Goal: Task Accomplishment & Management: Manage account settings

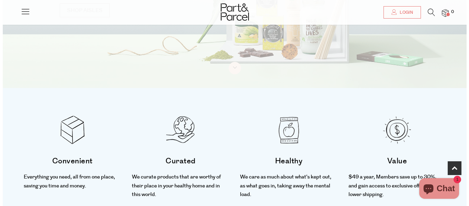
scroll to position [69, 0]
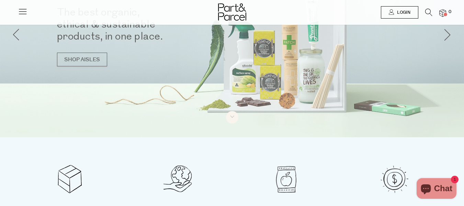
click at [404, 9] on link "Login" at bounding box center [399, 12] width 37 height 12
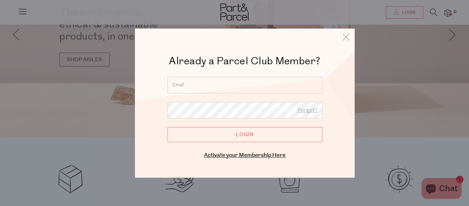
drag, startPoint x: 175, startPoint y: 85, endPoint x: 181, endPoint y: 85, distance: 5.5
click at [175, 85] on input "email" at bounding box center [245, 85] width 155 height 16
type input "schwenke82@hotmail.com"
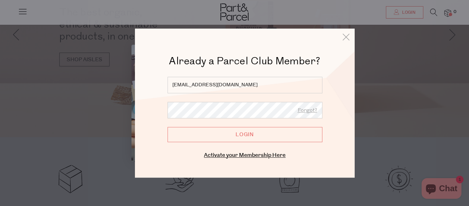
click at [256, 132] on input "Login" at bounding box center [245, 134] width 155 height 15
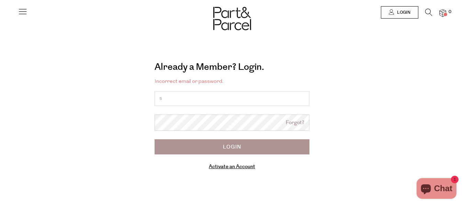
type input "[EMAIL_ADDRESS][DOMAIN_NAME]"
click at [234, 145] on input "Login" at bounding box center [232, 146] width 155 height 15
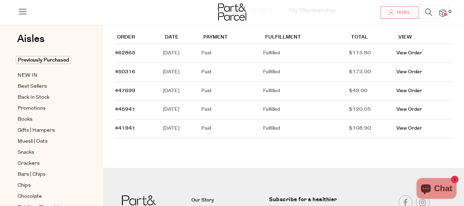
scroll to position [34, 0]
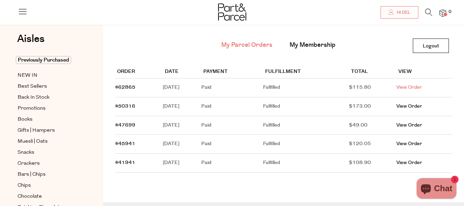
click at [419, 86] on link "View Order" at bounding box center [410, 87] width 26 height 7
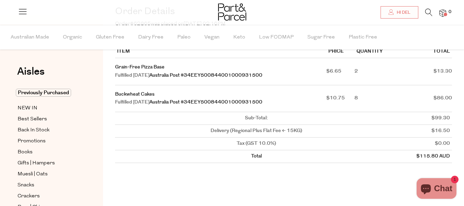
scroll to position [69, 0]
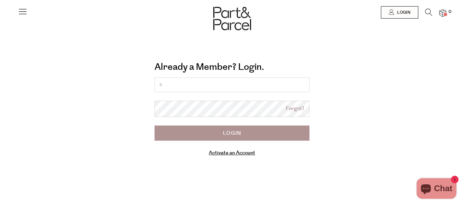
type input "[EMAIL_ADDRESS][DOMAIN_NAME]"
click at [233, 132] on input "Login" at bounding box center [232, 132] width 155 height 15
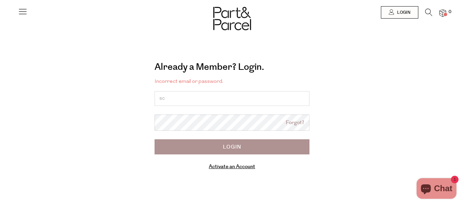
type input "[EMAIL_ADDRESS][DOMAIN_NAME]"
click at [238, 147] on input "Login" at bounding box center [232, 146] width 155 height 15
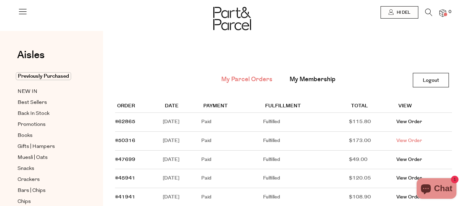
click at [406, 140] on link "View Order" at bounding box center [410, 140] width 26 height 7
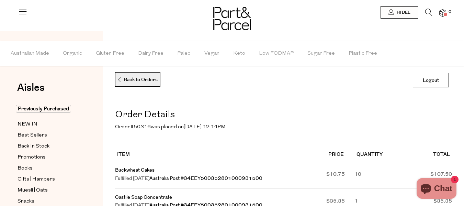
click at [144, 79] on p "Back to Orders" at bounding box center [137, 80] width 41 height 14
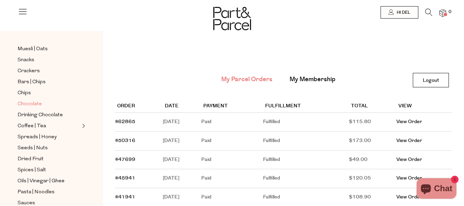
scroll to position [74, 0]
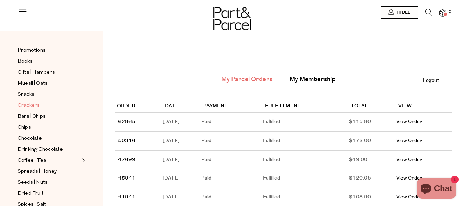
click at [38, 101] on span "Crackers" at bounding box center [29, 105] width 22 height 8
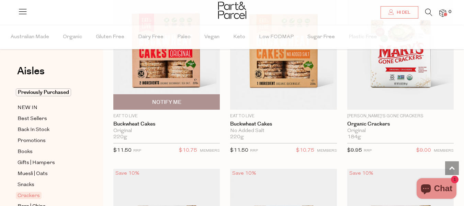
scroll to position [1031, 0]
click at [168, 71] on img at bounding box center [166, 46] width 107 height 126
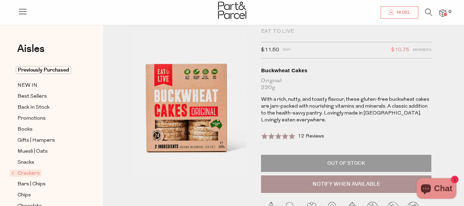
scroll to position [34, 0]
